Goal: Find contact information: Find contact information

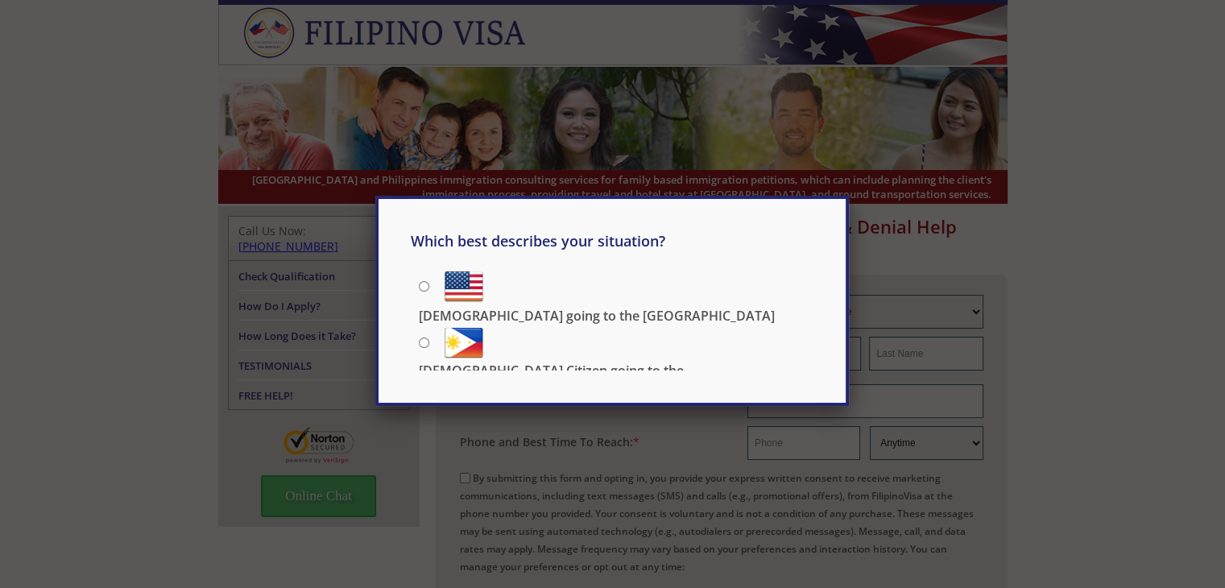
click at [420, 341] on input "US Citizen going to the Philippines" at bounding box center [424, 342] width 10 height 10
radio input "true"
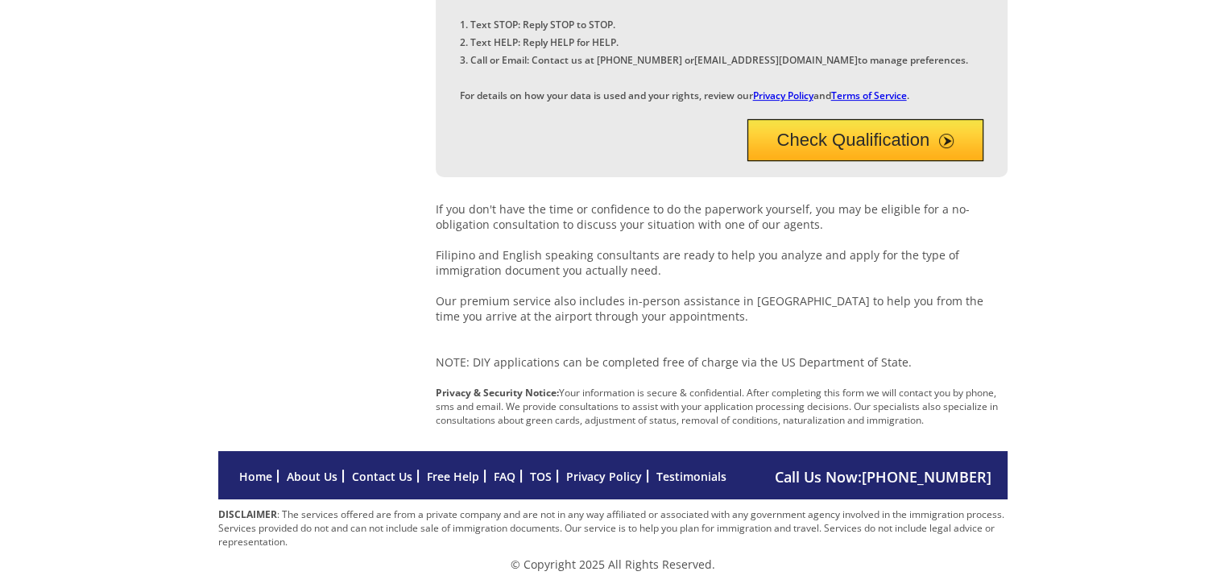
scroll to position [619, 0]
click at [371, 477] on link "Contact Us" at bounding box center [382, 476] width 60 height 15
